Goal: Task Accomplishment & Management: Manage account settings

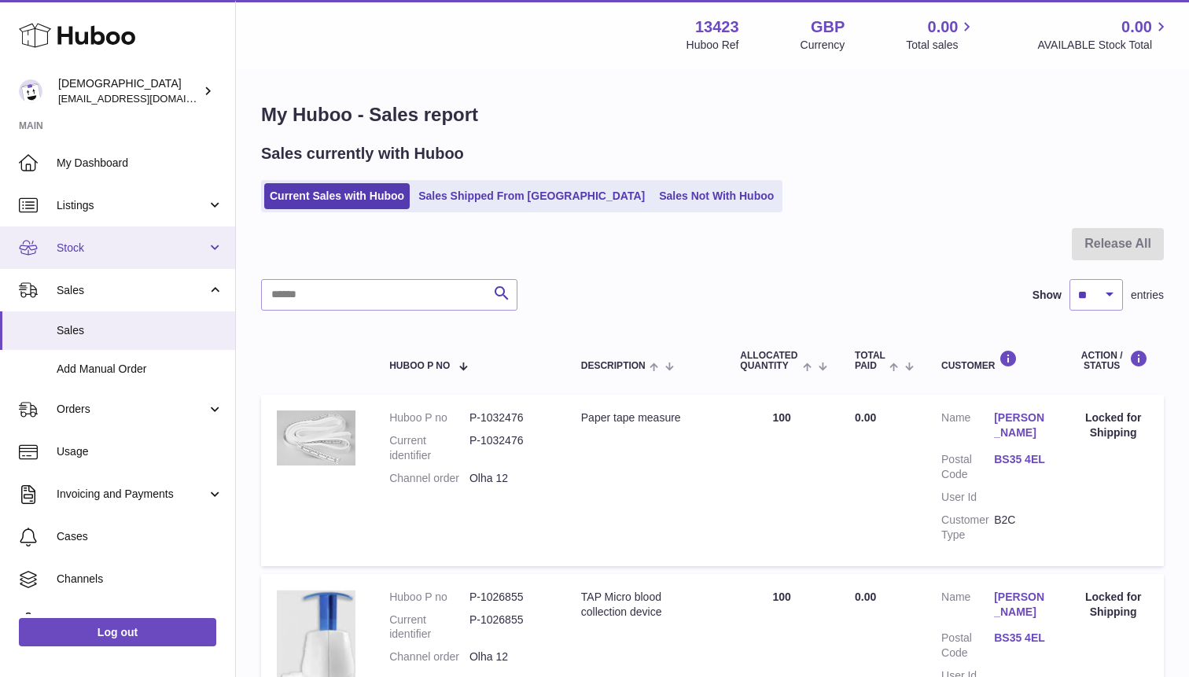
click at [128, 238] on link "Stock" at bounding box center [117, 248] width 235 height 42
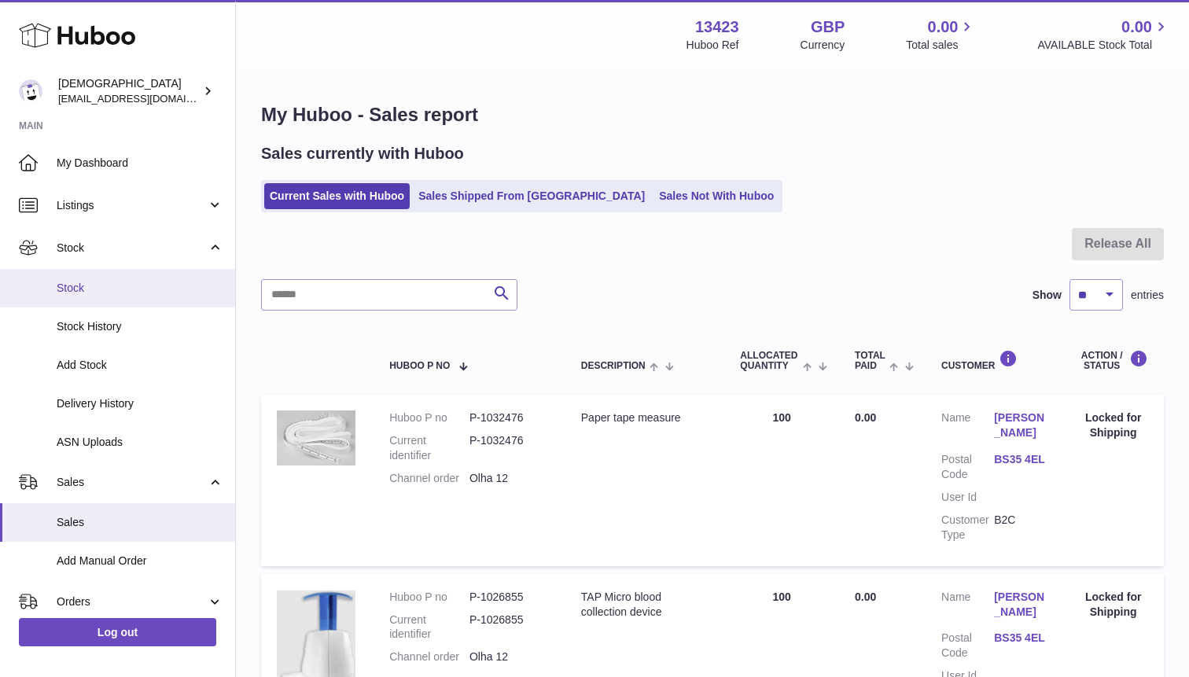
click at [127, 276] on link "Stock" at bounding box center [117, 288] width 235 height 39
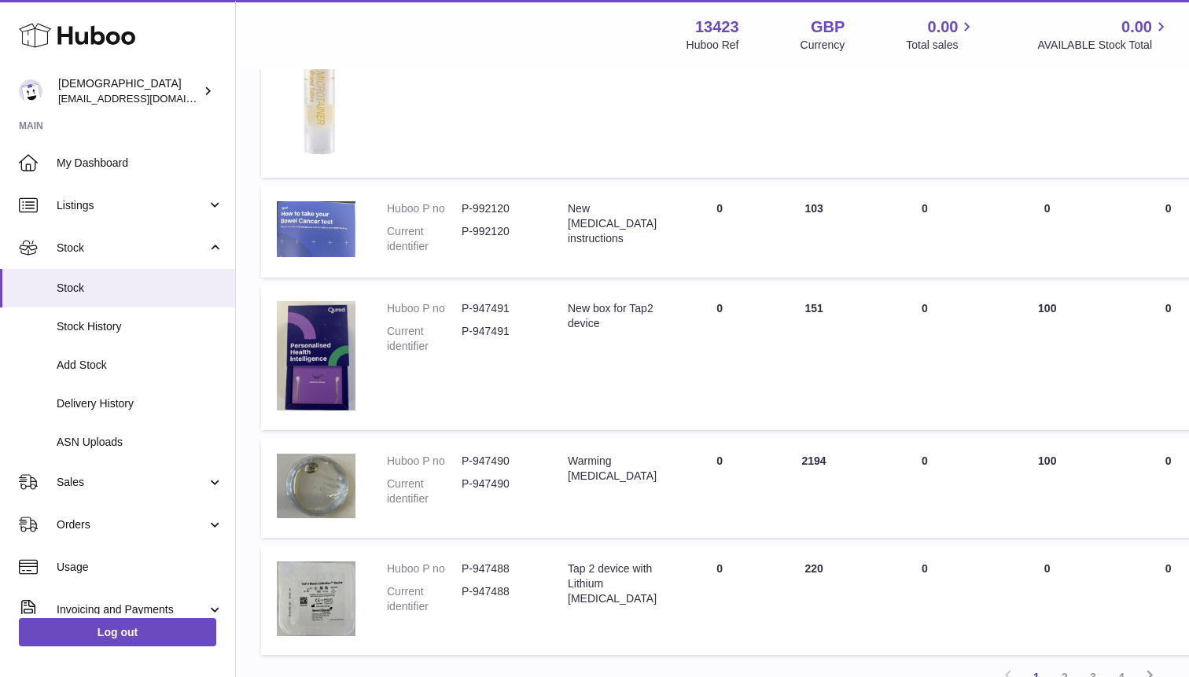
scroll to position [1081, 0]
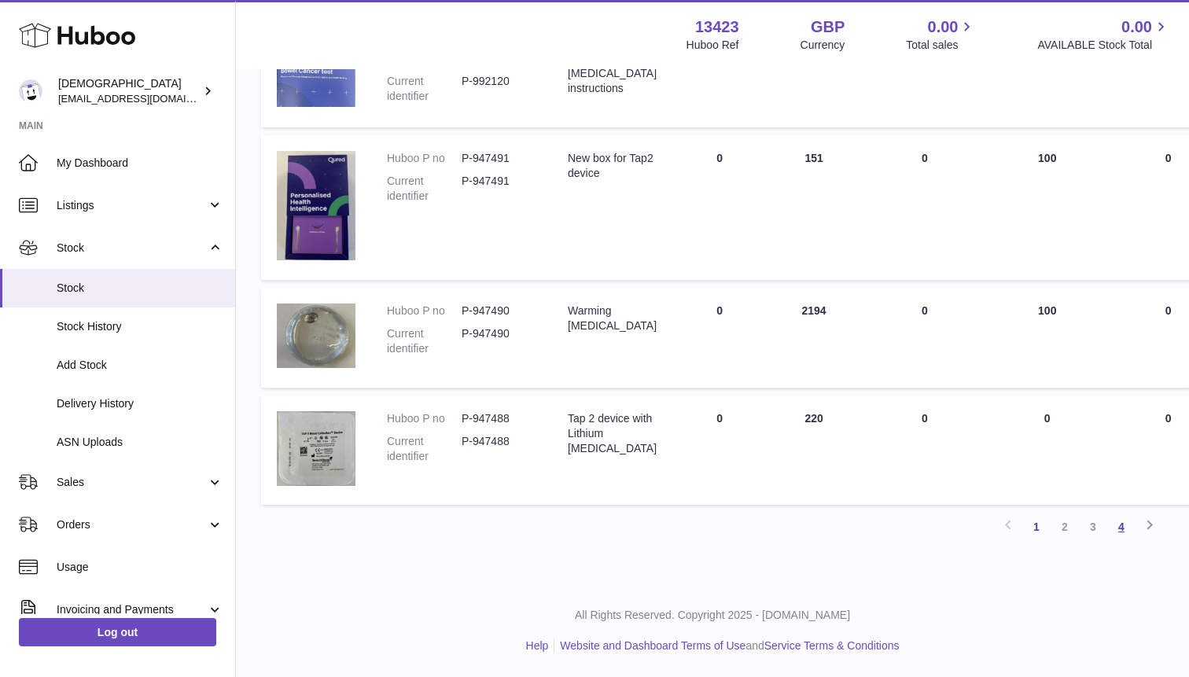
click at [1115, 525] on link "4" at bounding box center [1122, 527] width 28 height 28
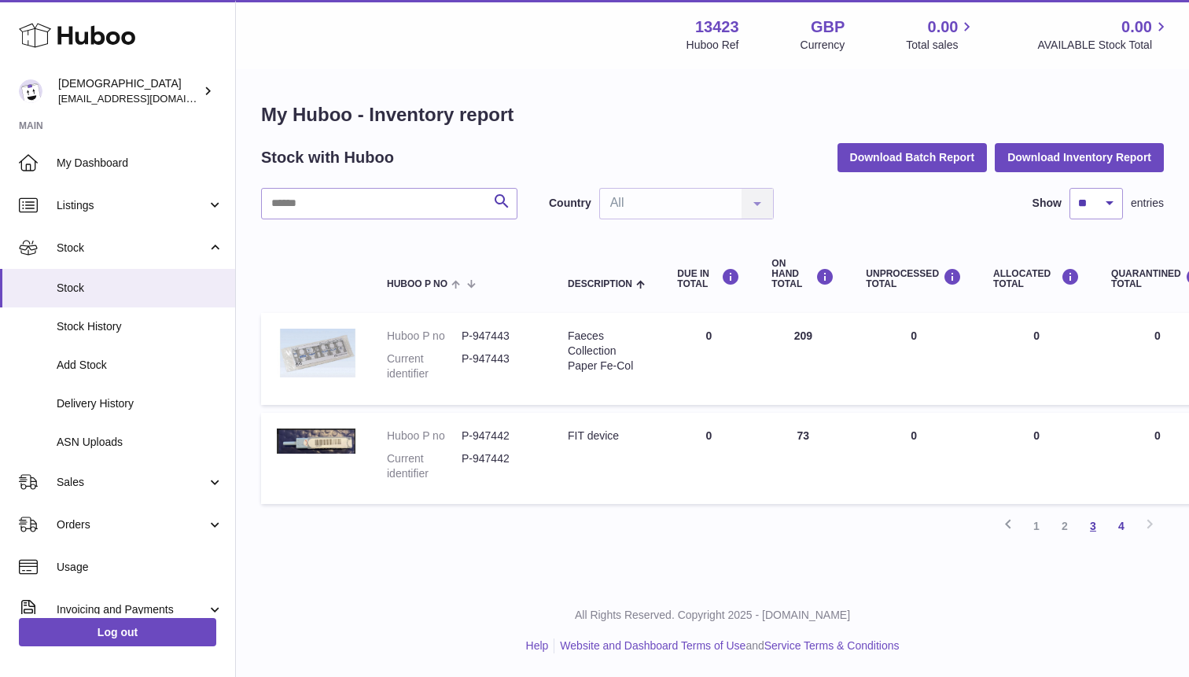
click at [1091, 529] on link "3" at bounding box center [1093, 526] width 28 height 28
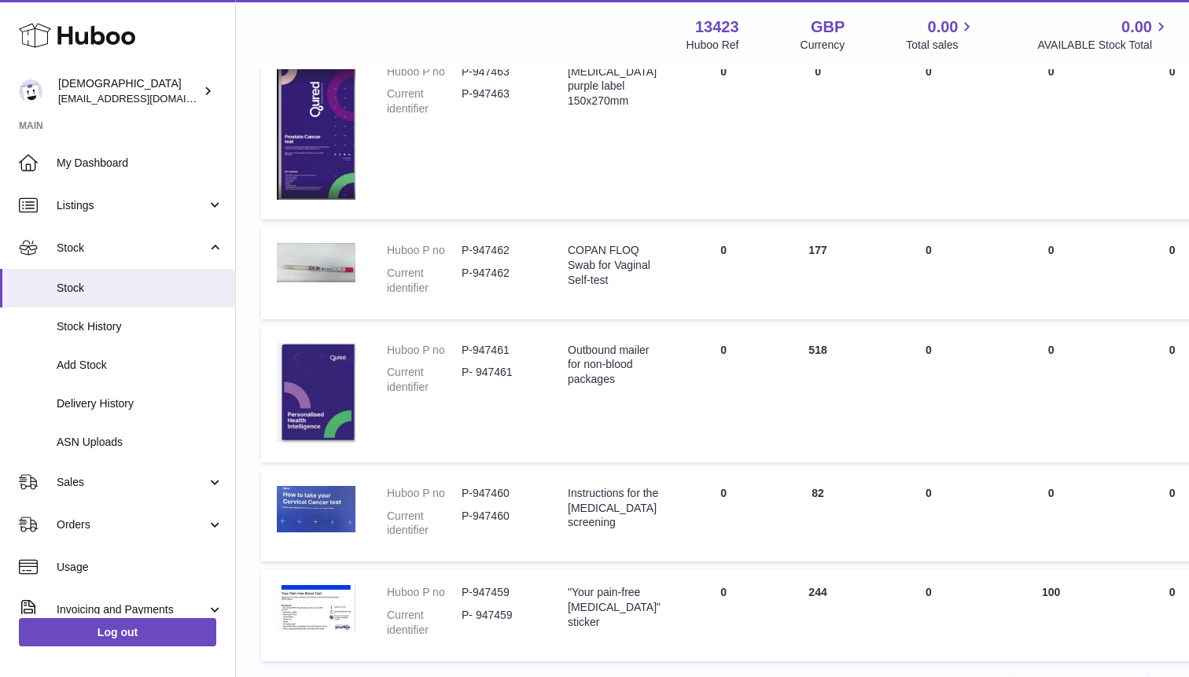
scroll to position [1168, 0]
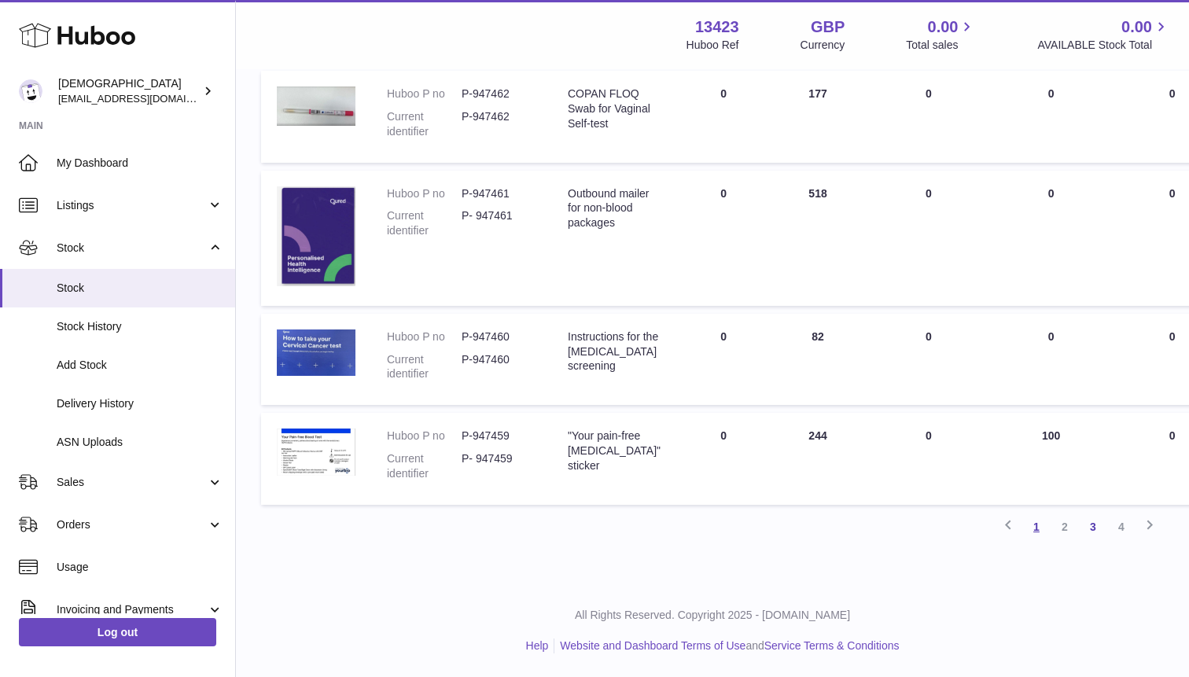
click at [1038, 525] on link "1" at bounding box center [1037, 527] width 28 height 28
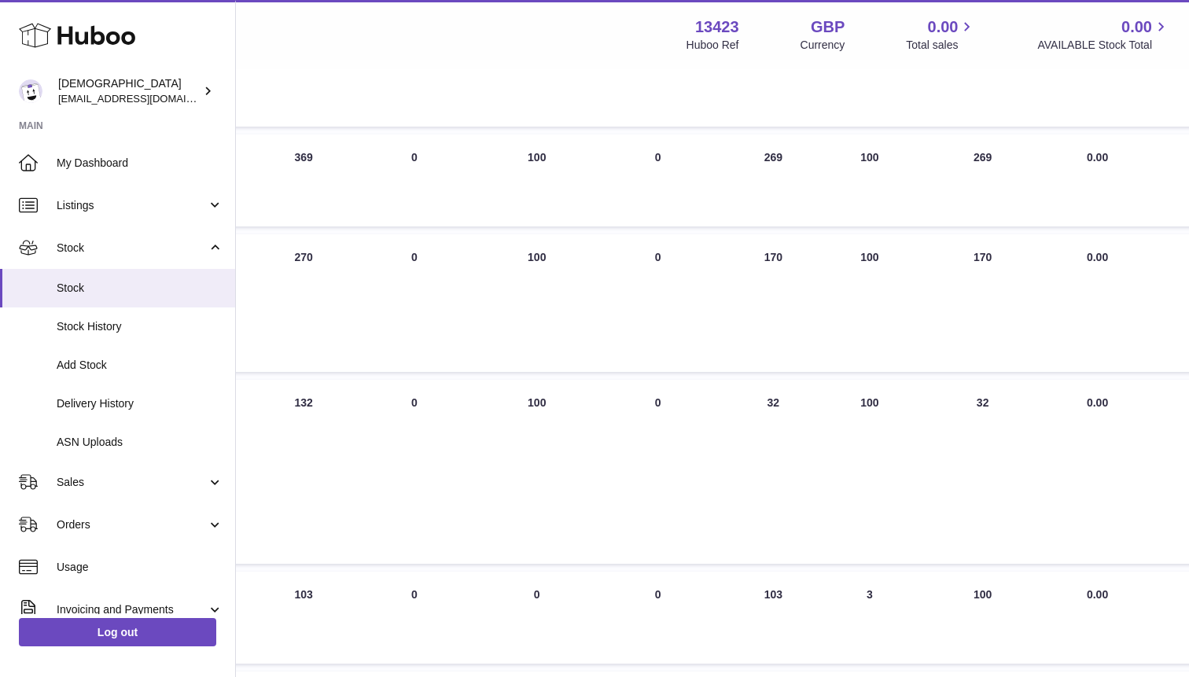
scroll to position [544, 522]
